Goal: Task Accomplishment & Management: Complete application form

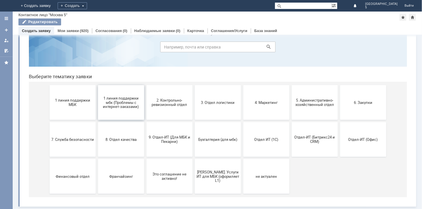
scroll to position [25, 0]
click at [169, 102] on span "2. Контрольно-ревизионный отдел" at bounding box center [169, 102] width 43 height 9
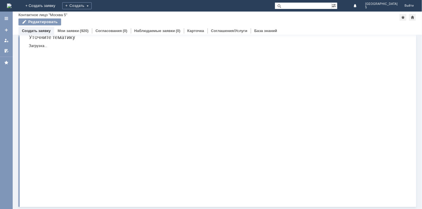
scroll to position [0, 0]
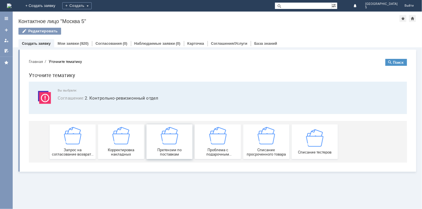
click at [171, 139] on img at bounding box center [168, 134] width 17 height 17
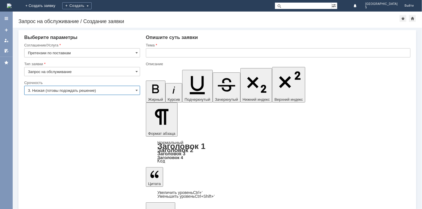
click at [131, 87] on input "3. Низкая (готовы подождать решение)" at bounding box center [82, 90] width 116 height 9
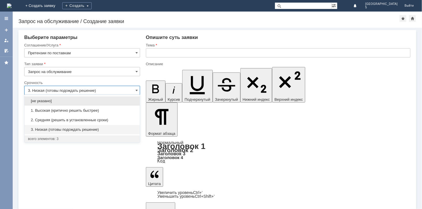
click at [131, 87] on input "3. Низкая (готовы подождать решение)" at bounding box center [82, 90] width 116 height 9
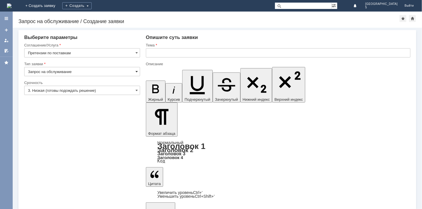
click at [137, 70] on span at bounding box center [136, 71] width 2 height 5
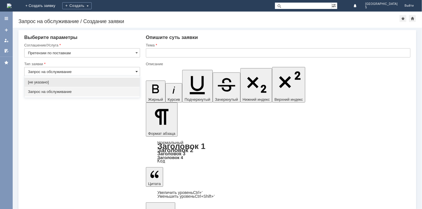
type input "3. Низкая (готовы подождать решение)"
click at [137, 70] on span at bounding box center [136, 71] width 2 height 5
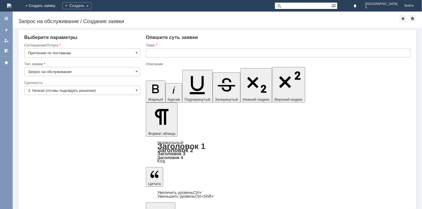
type input "Запрос на обслуживание"
